Goal: Transaction & Acquisition: Purchase product/service

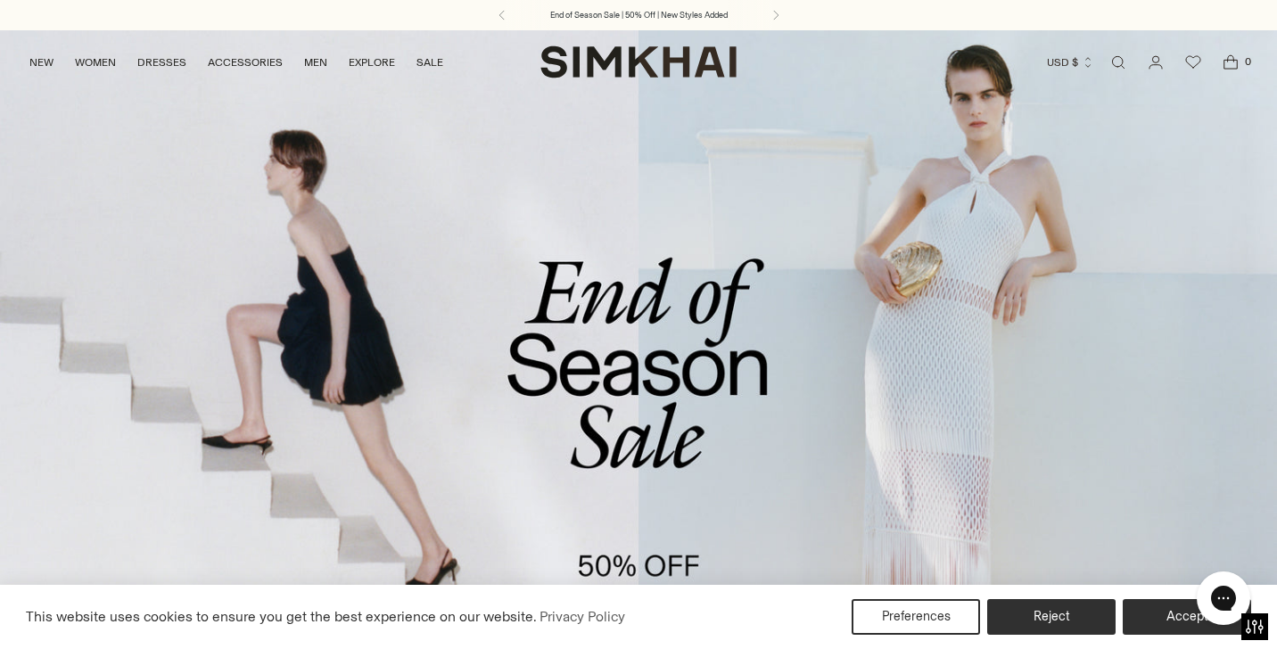
scroll to position [104, 0]
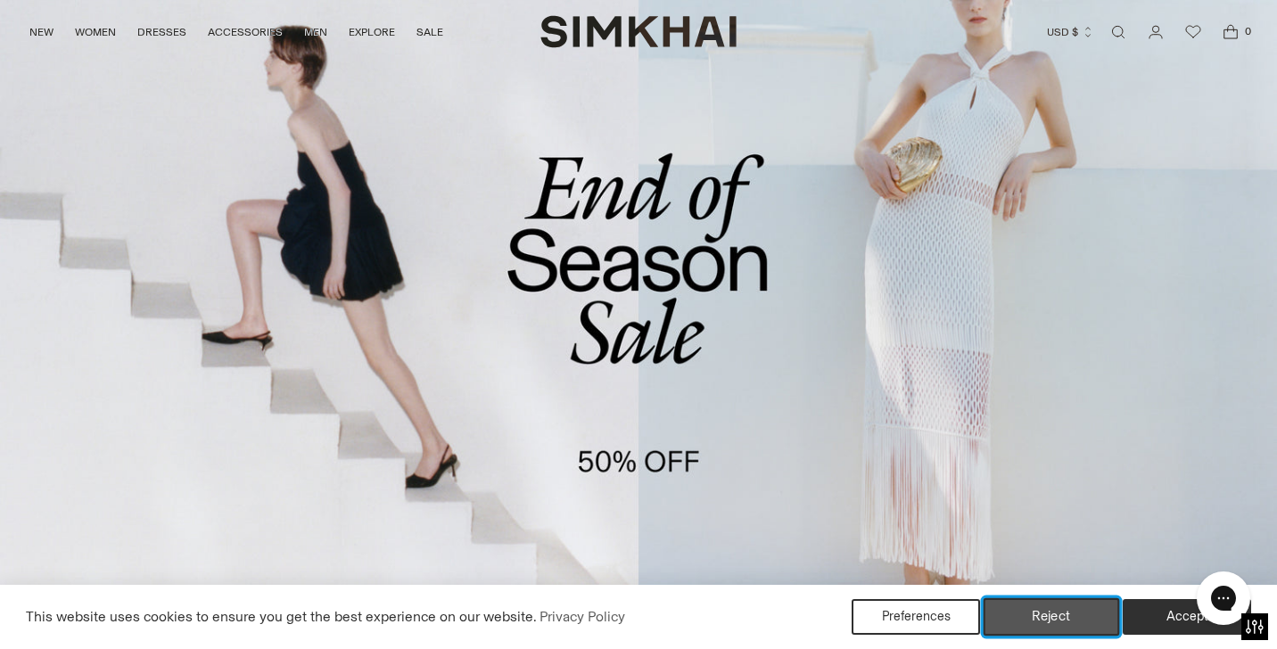
click at [1065, 615] on button "Reject" at bounding box center [1052, 617] width 136 height 37
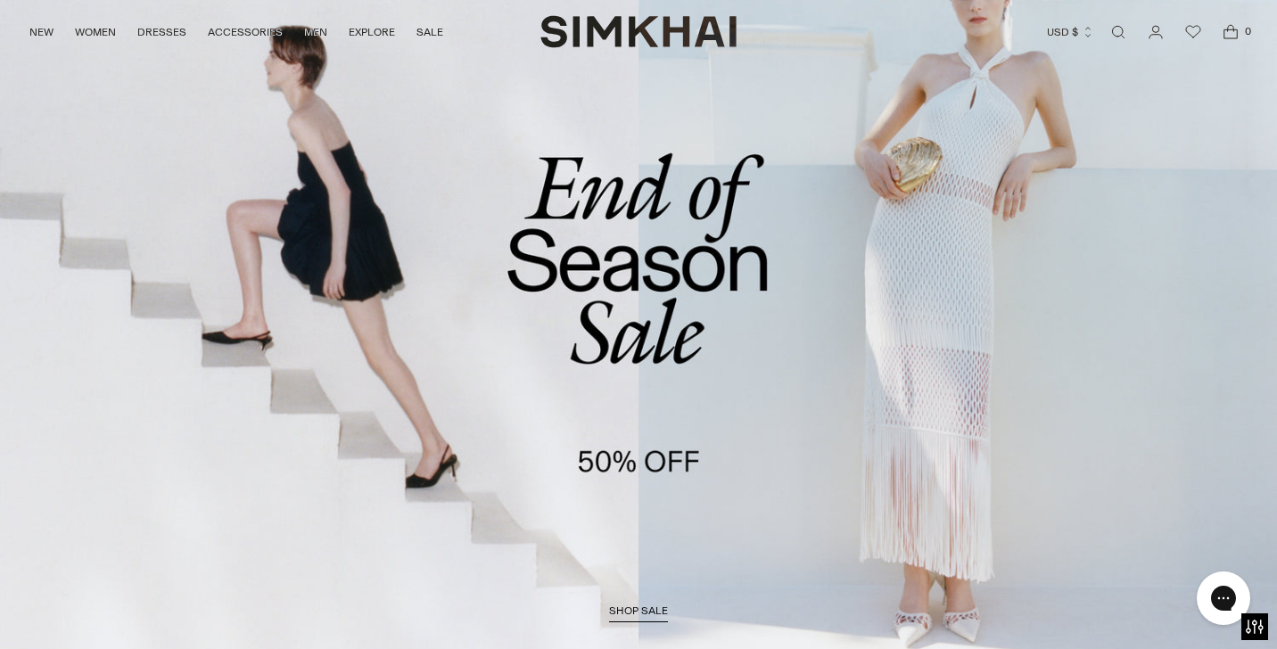
scroll to position [263, 0]
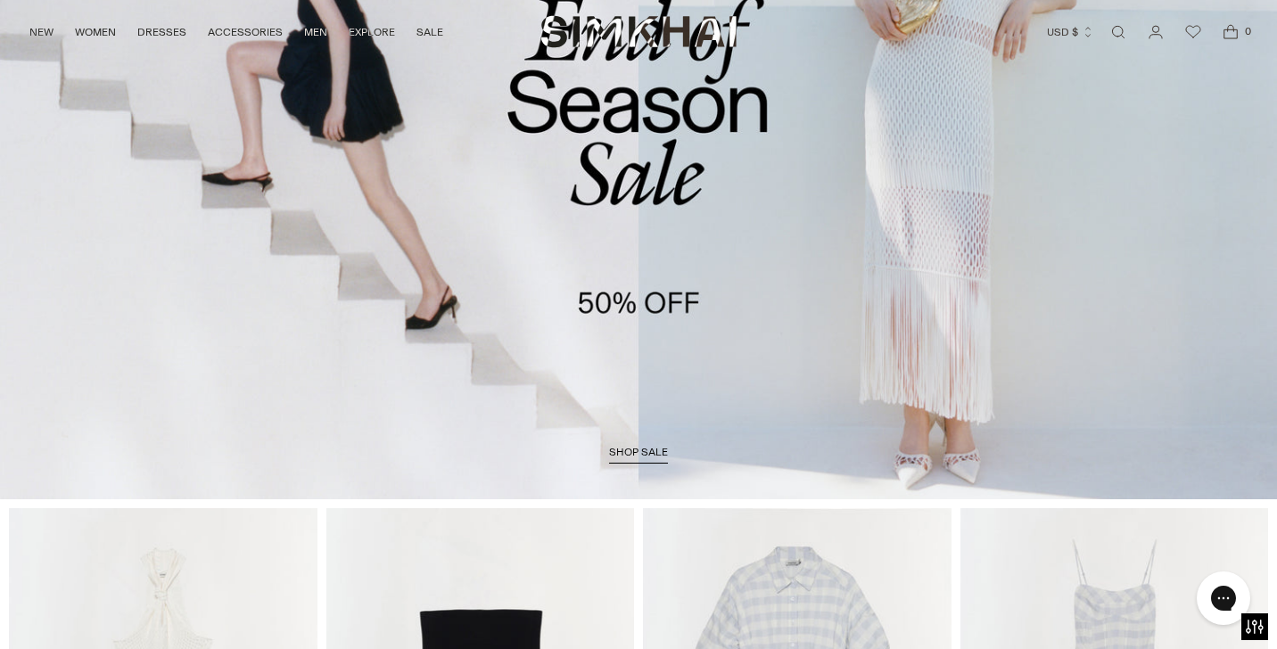
click at [647, 449] on span "shop sale" at bounding box center [638, 452] width 59 height 12
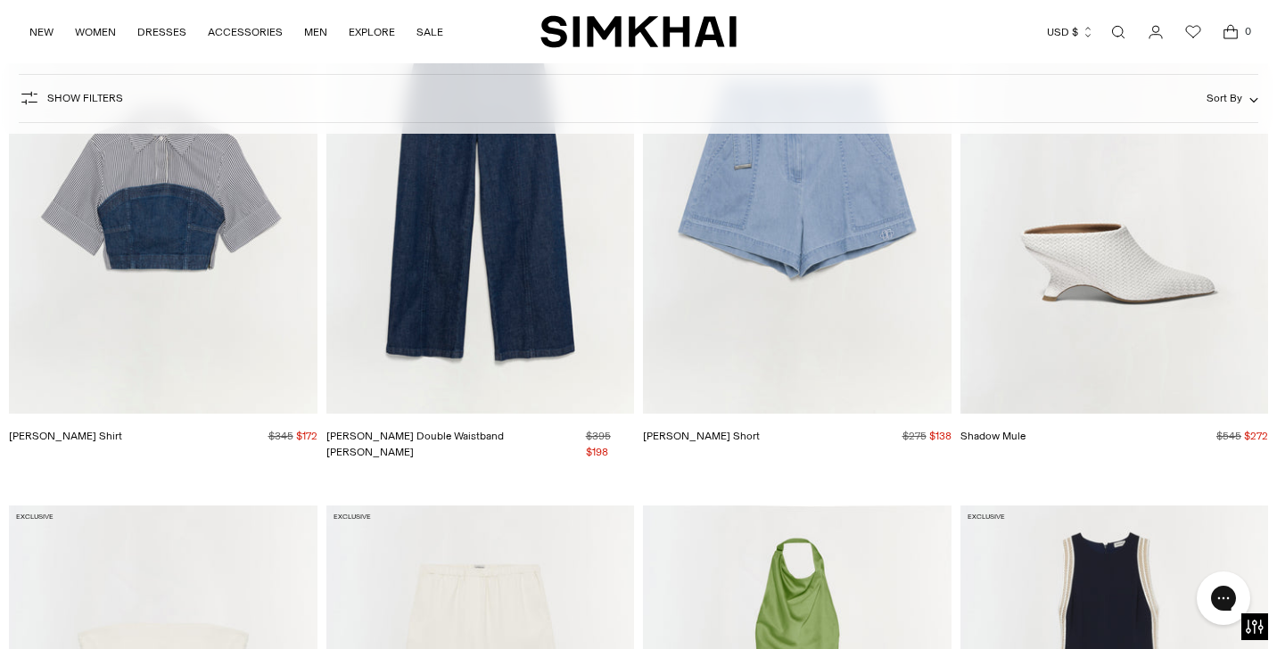
scroll to position [11856, 0]
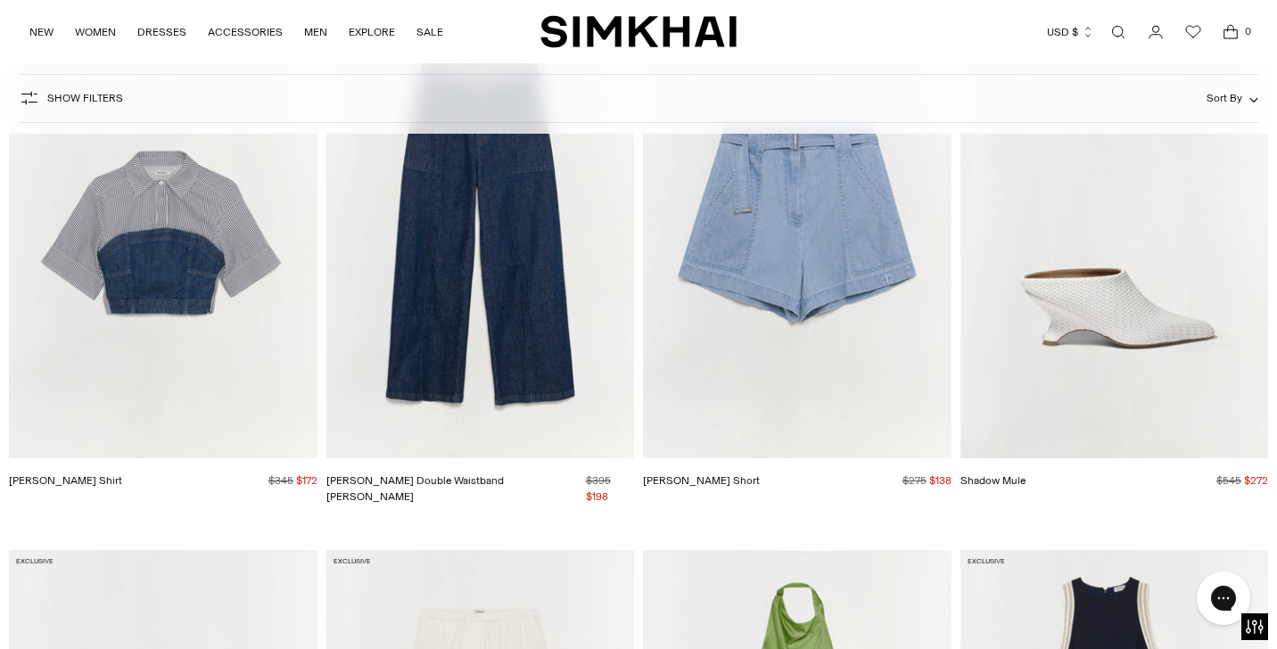
click at [0, 0] on img "Shadow Mule" at bounding box center [0, 0] width 0 height 0
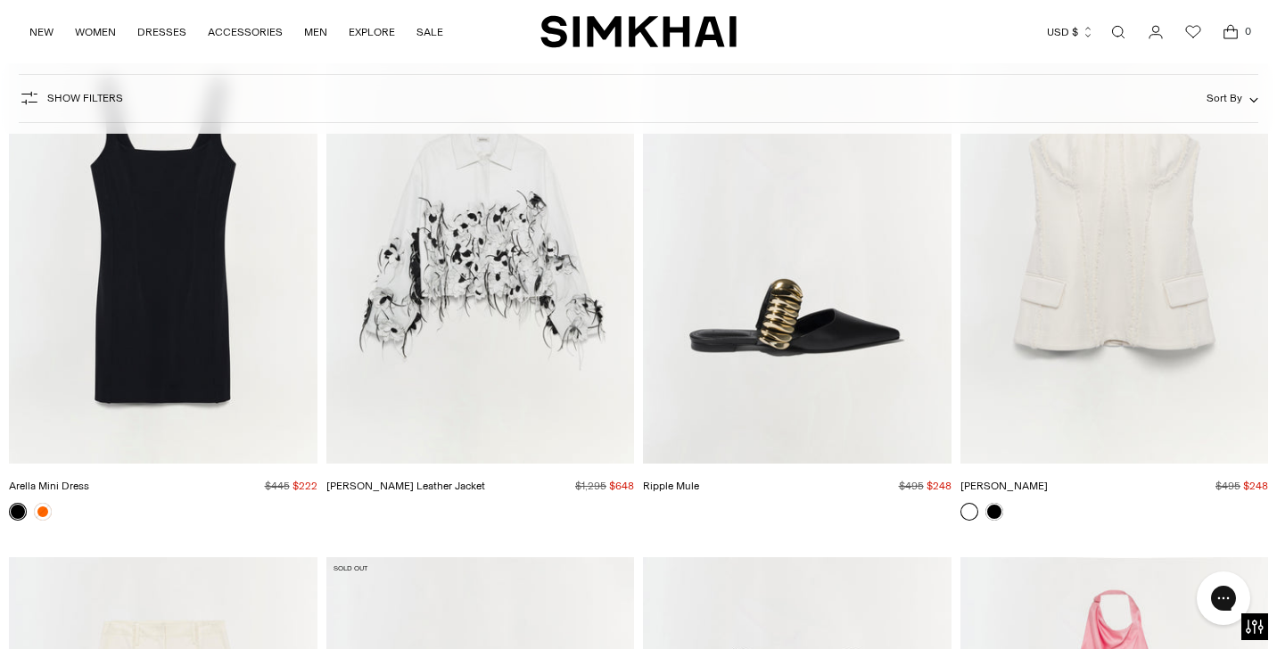
scroll to position [14035, 0]
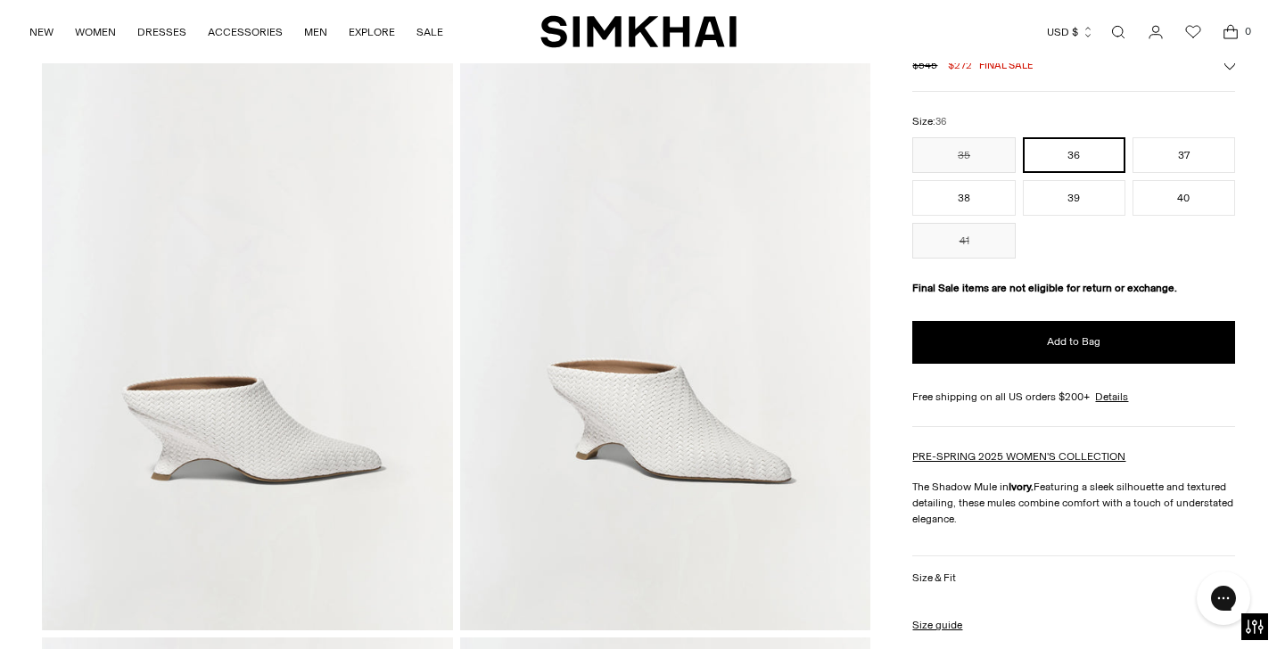
scroll to position [113, 0]
